Goal: Navigation & Orientation: Find specific page/section

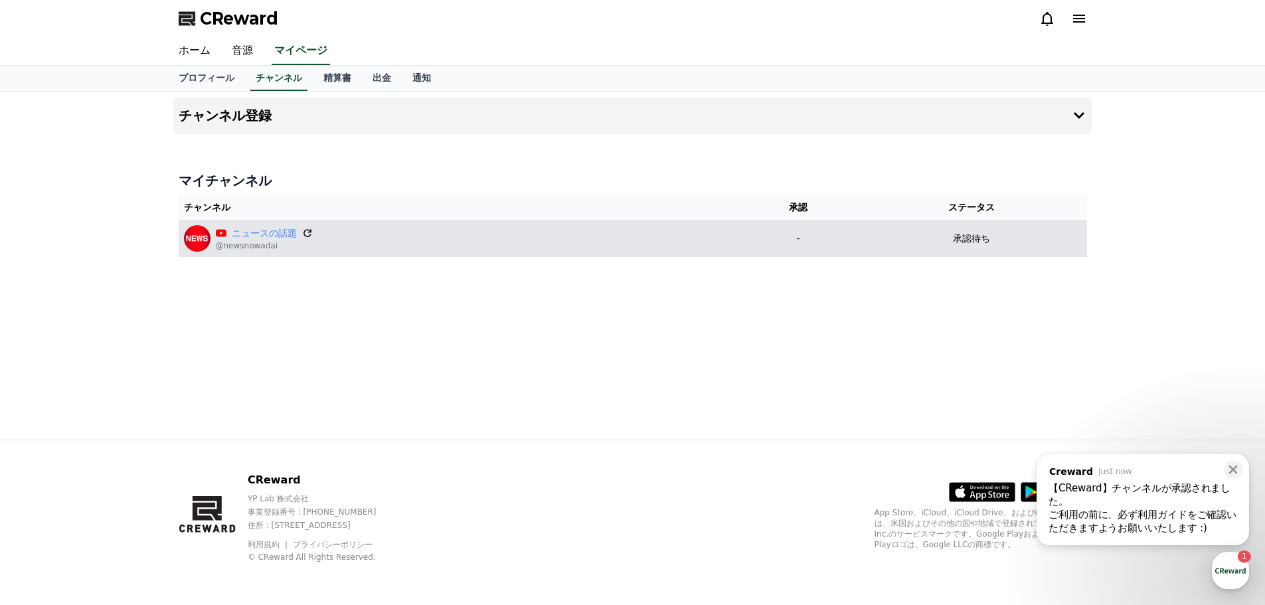
click at [303, 232] on icon at bounding box center [307, 233] width 8 height 8
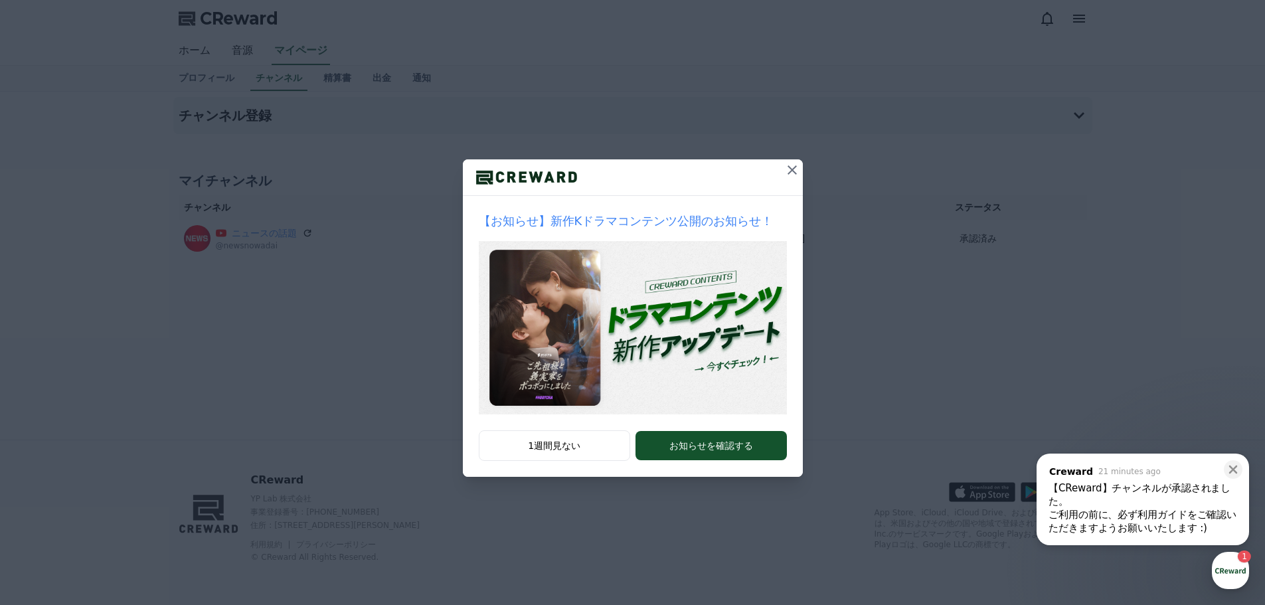
click at [783, 167] on button at bounding box center [791, 169] width 21 height 21
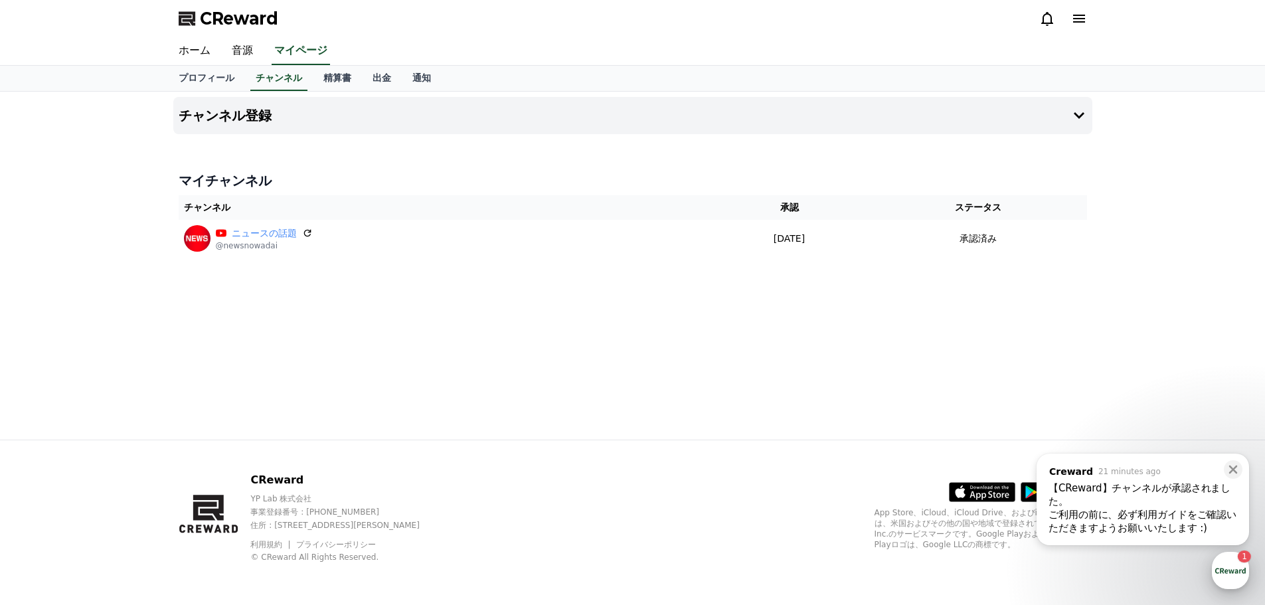
click at [1222, 571] on div "button" at bounding box center [1230, 570] width 37 height 37
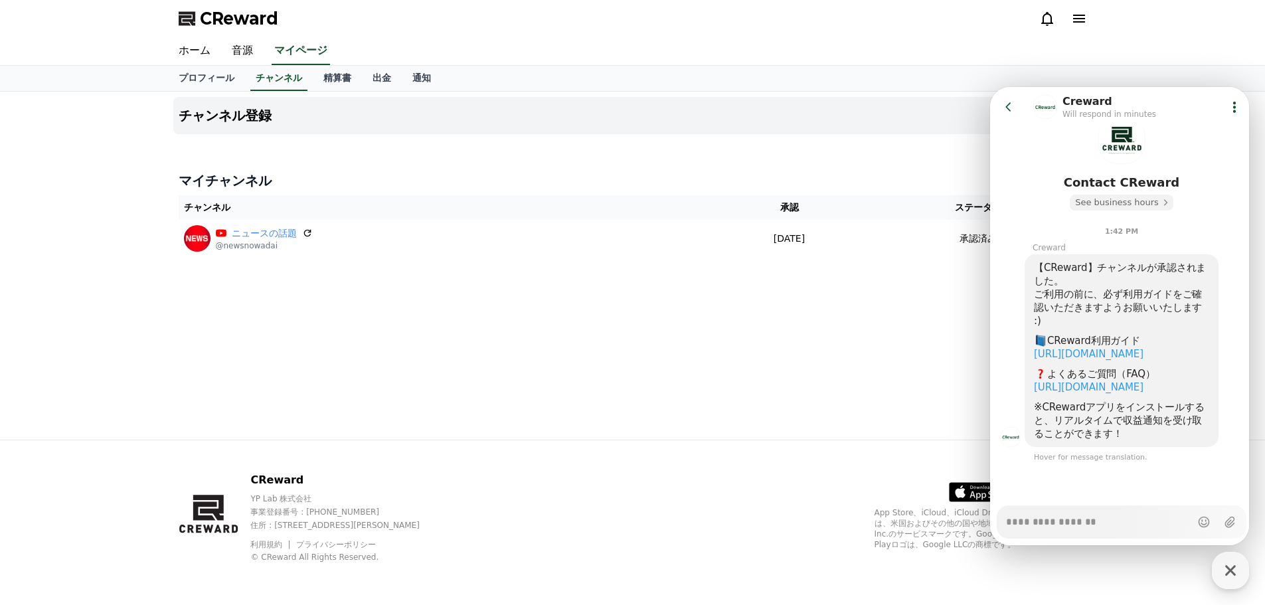
scroll to position [89, 0]
click at [1122, 348] on link "https://creward.net/music/guide/android" at bounding box center [1089, 354] width 110 height 12
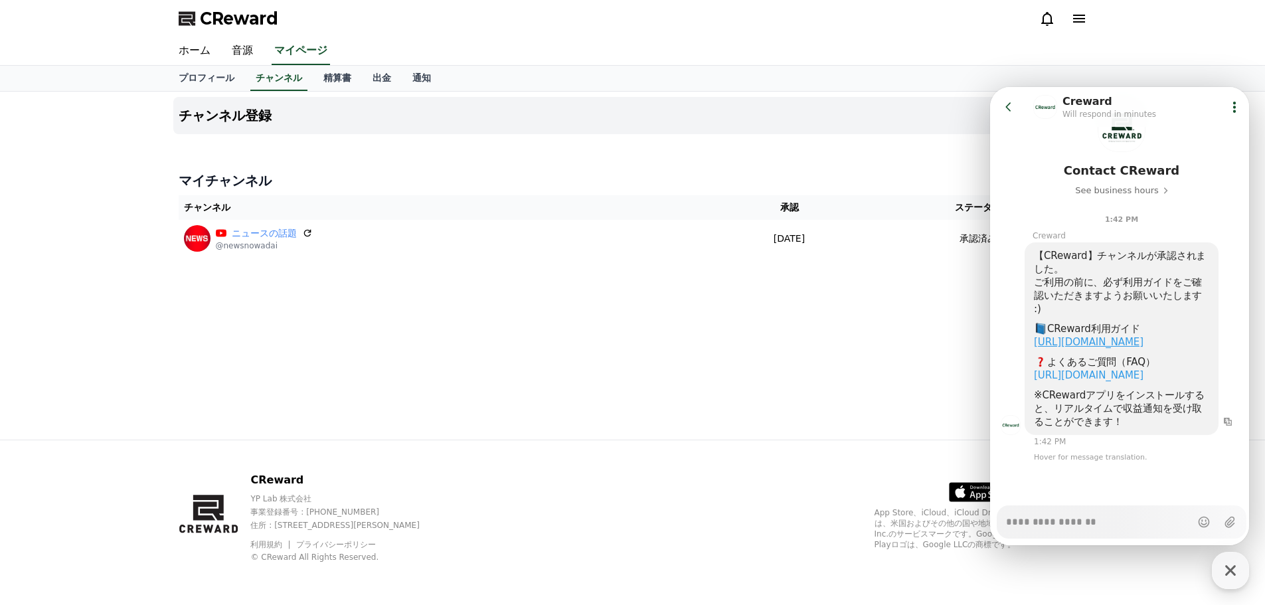
scroll to position [101, 0]
click at [242, 38] on link "音源" at bounding box center [242, 51] width 42 height 28
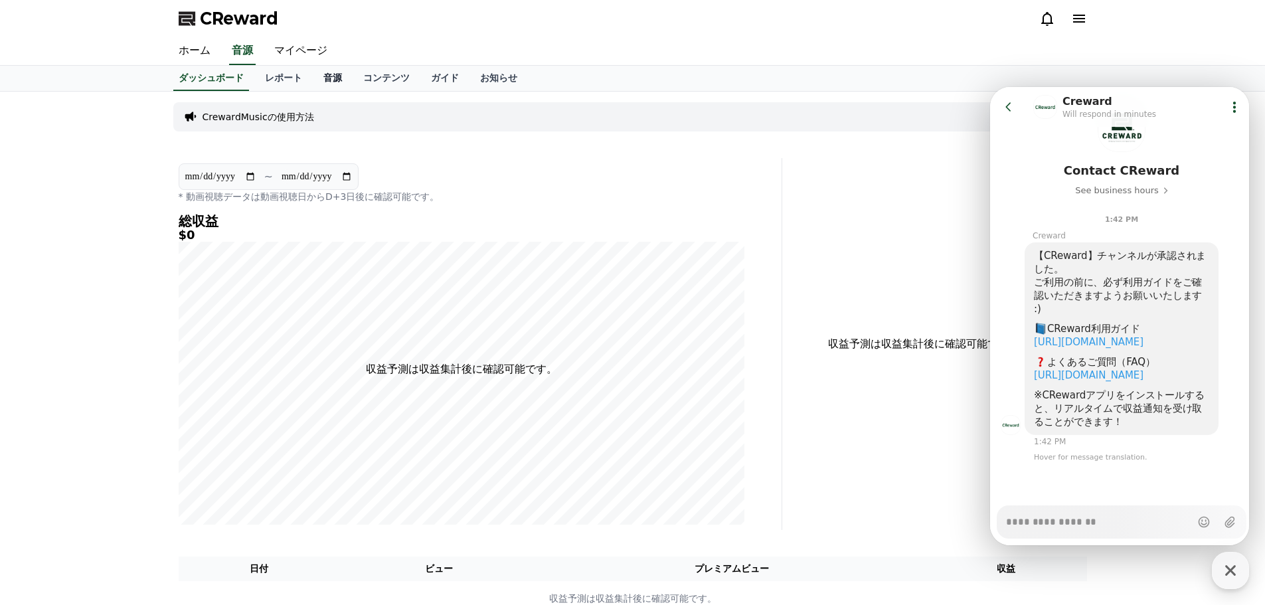
click at [313, 74] on link "音源" at bounding box center [333, 78] width 40 height 25
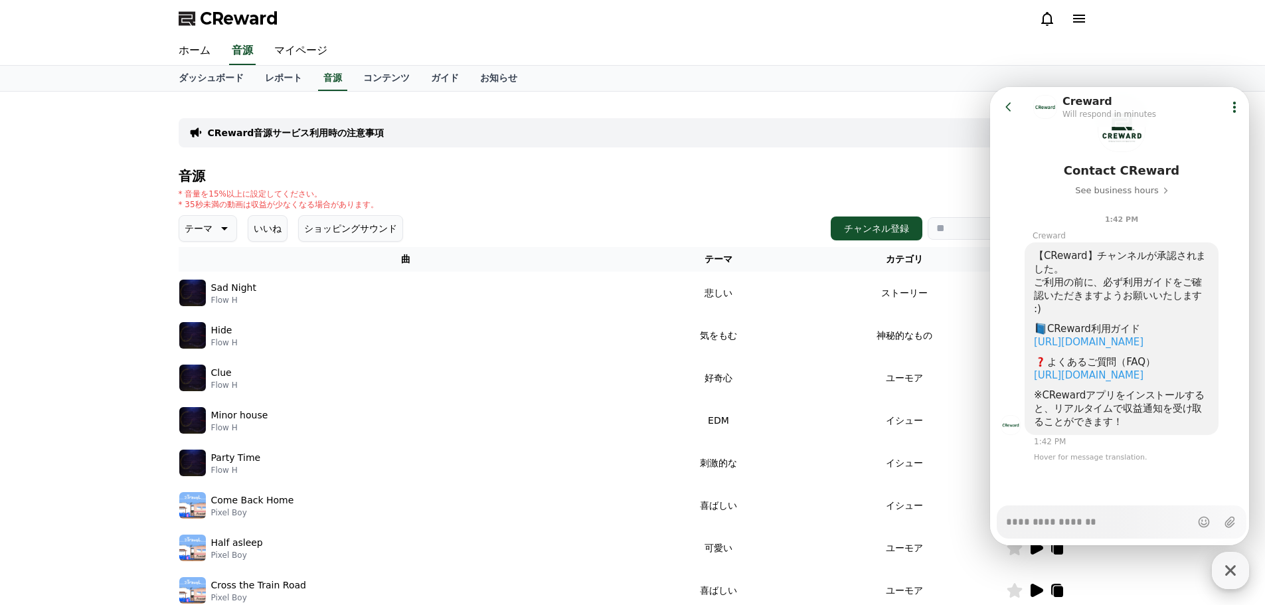
click at [1243, 560] on div "button" at bounding box center [1230, 570] width 37 height 37
type textarea "*"
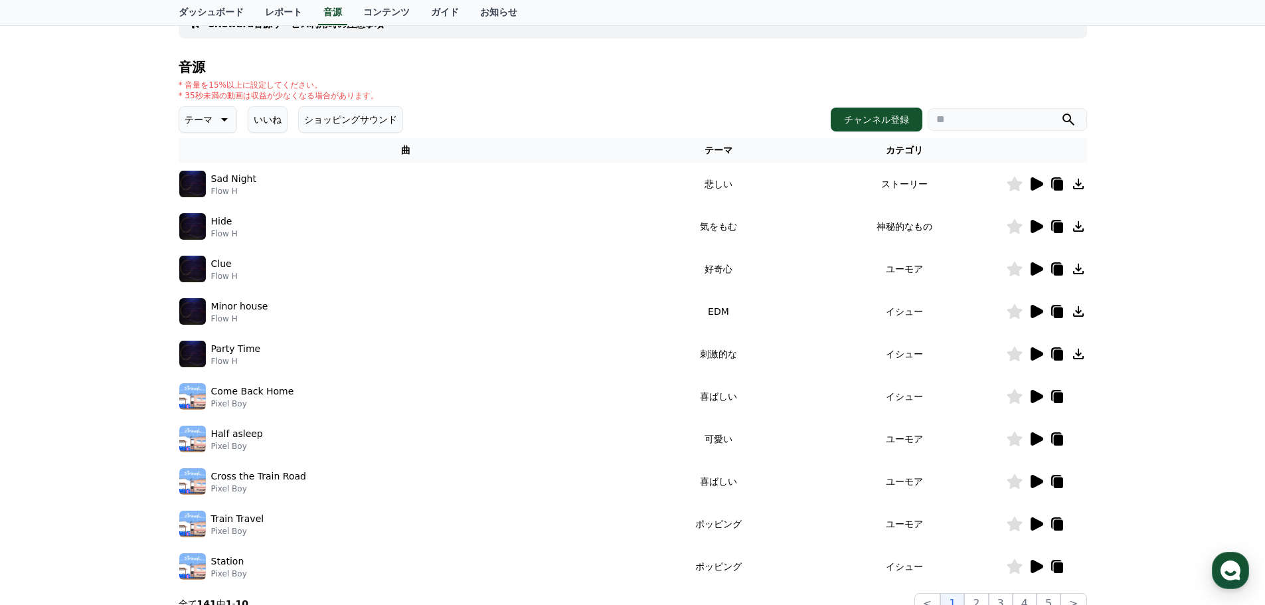
scroll to position [133, 0]
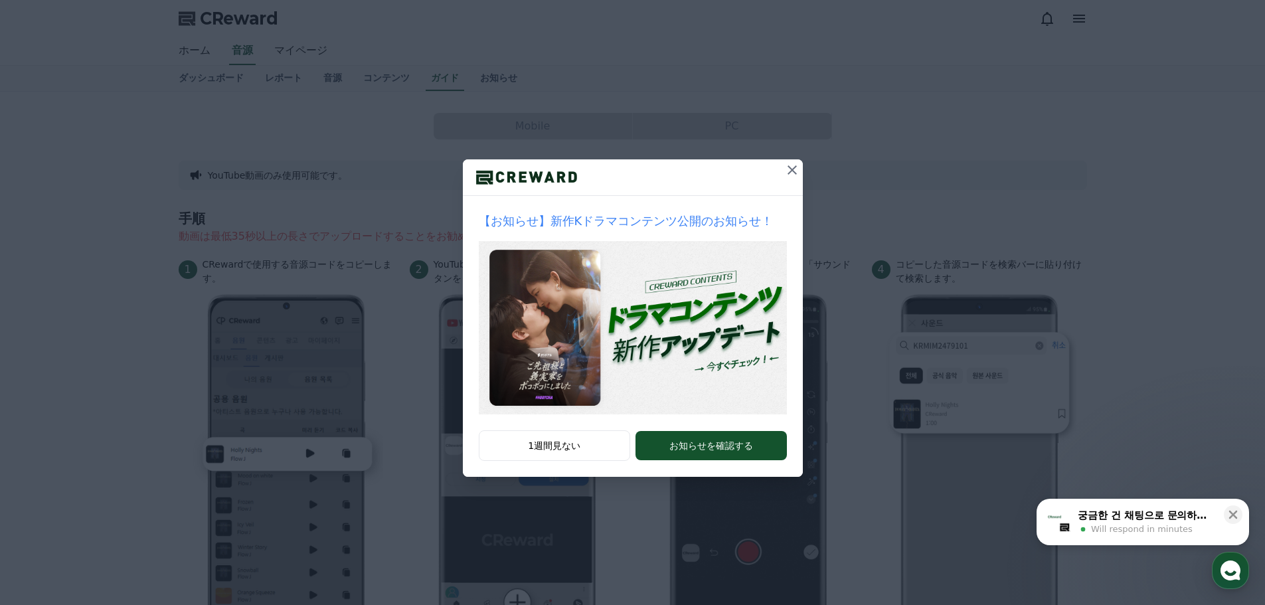
click at [790, 170] on icon at bounding box center [792, 170] width 16 height 16
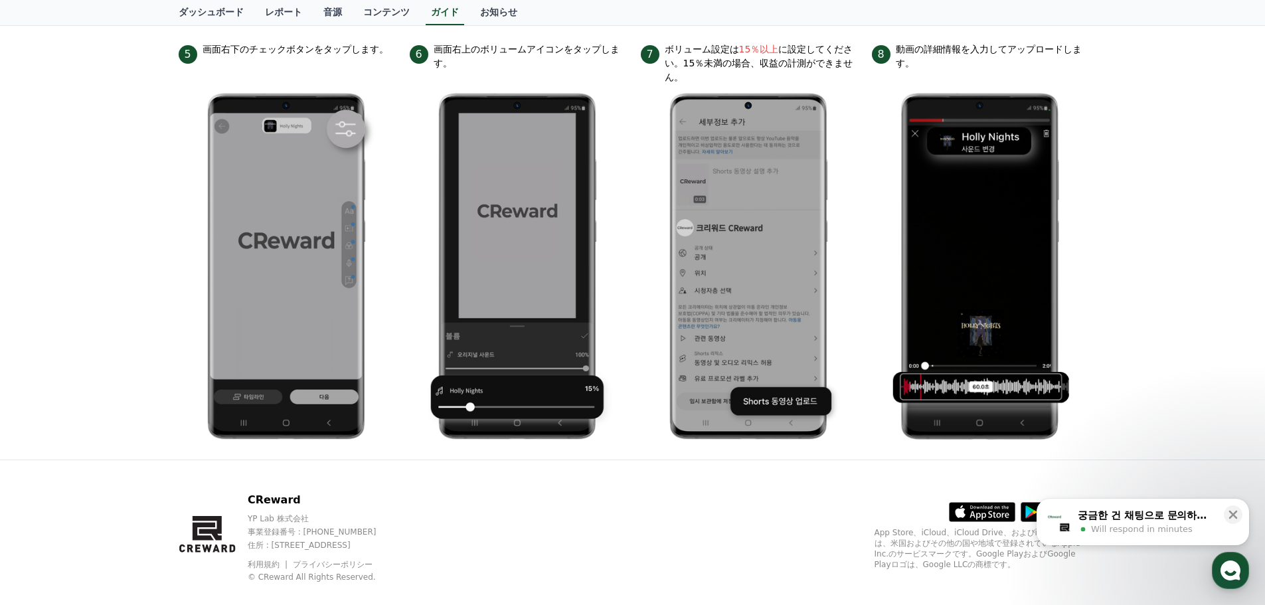
scroll to position [629, 0]
